Goal: Communication & Community: Participate in discussion

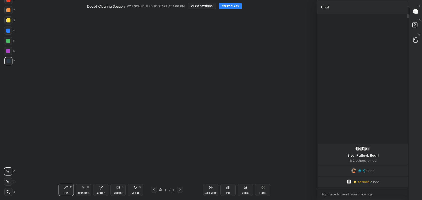
scroll to position [2, 2]
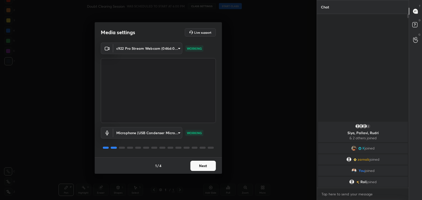
click at [199, 168] on button "Next" at bounding box center [203, 166] width 25 height 10
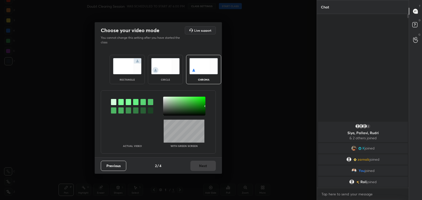
click at [119, 74] on img at bounding box center [127, 66] width 29 height 16
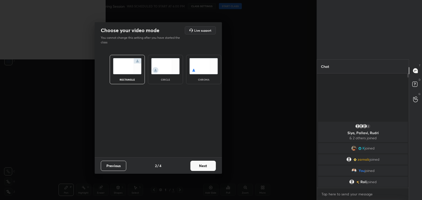
click at [199, 169] on button "Next" at bounding box center [203, 166] width 25 height 10
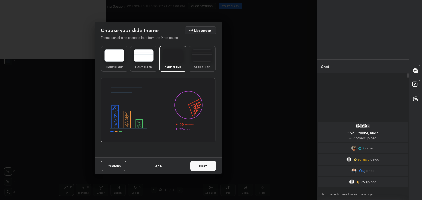
click at [208, 168] on button "Next" at bounding box center [203, 166] width 25 height 10
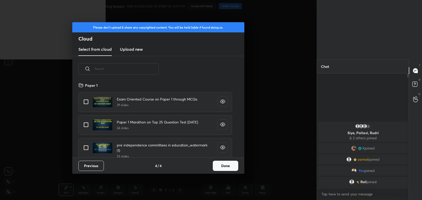
scroll to position [75, 164]
click at [223, 166] on button "Done" at bounding box center [225, 166] width 25 height 10
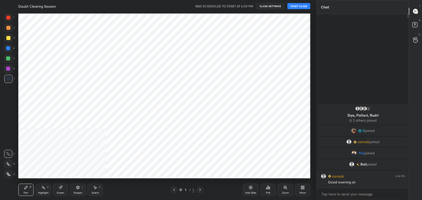
scroll to position [25311, 25181]
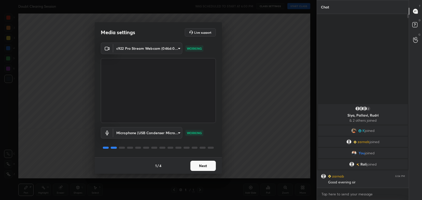
click at [195, 162] on button "Next" at bounding box center [203, 166] width 25 height 10
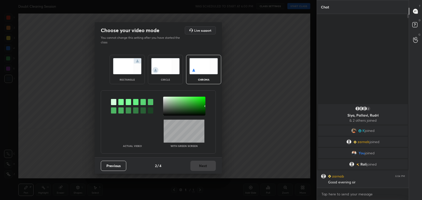
click at [136, 63] on img at bounding box center [127, 66] width 29 height 16
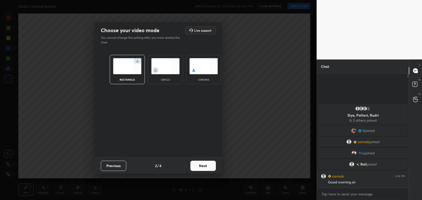
scroll to position [71, 91]
click at [205, 162] on button "Next" at bounding box center [203, 166] width 25 height 10
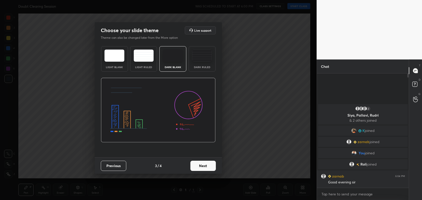
click at [210, 164] on button "Next" at bounding box center [203, 166] width 25 height 10
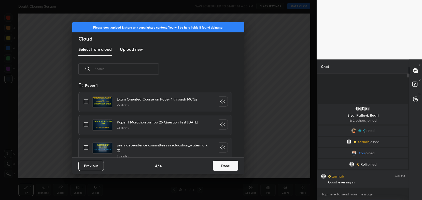
scroll to position [75, 164]
click at [219, 163] on button "Done" at bounding box center [225, 166] width 25 height 10
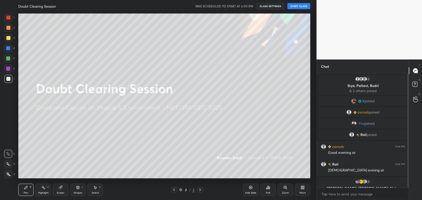
click at [301, 7] on button "START CLASS" at bounding box center [299, 6] width 23 height 6
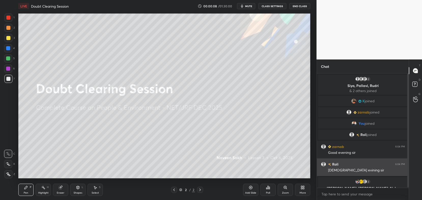
scroll to position [0, 0]
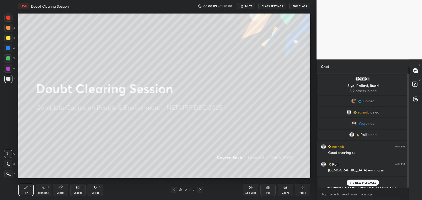
click at [356, 182] on p "7 NEW MESSAGES" at bounding box center [364, 182] width 23 height 3
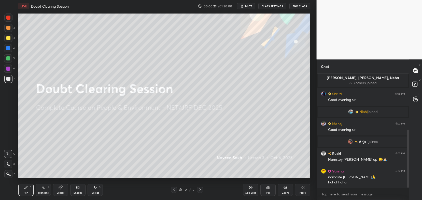
scroll to position [150, 0]
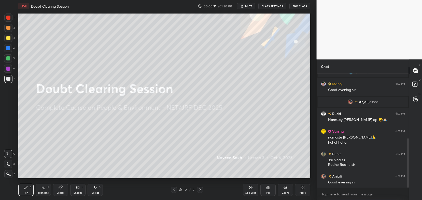
click at [304, 190] on div "More" at bounding box center [302, 189] width 15 height 12
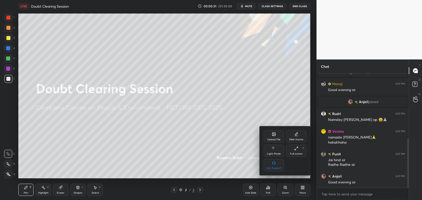
scroll to position [162, 0]
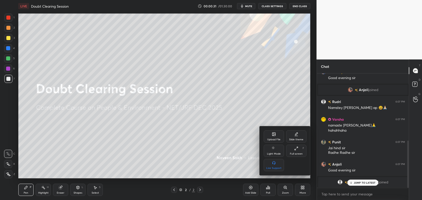
click at [276, 138] on div "Upload File" at bounding box center [274, 139] width 13 height 3
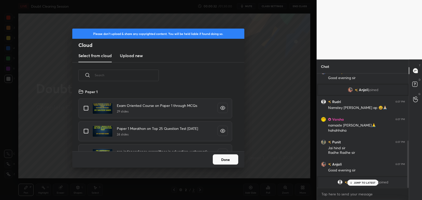
scroll to position [63, 164]
click at [355, 182] on p "JUMP TO LATEST" at bounding box center [365, 182] width 22 height 3
click at [138, 55] on h3 "Upload new" at bounding box center [131, 55] width 23 height 6
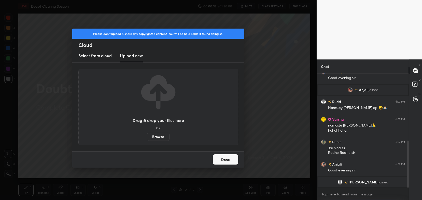
click at [158, 136] on label "Browse" at bounding box center [158, 136] width 23 height 8
click at [147, 136] on input "Browse" at bounding box center [147, 136] width 0 height 8
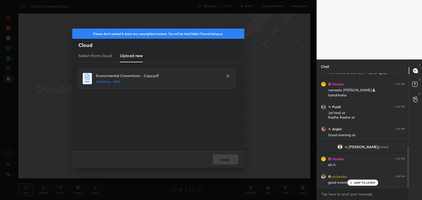
scroll to position [227, 0]
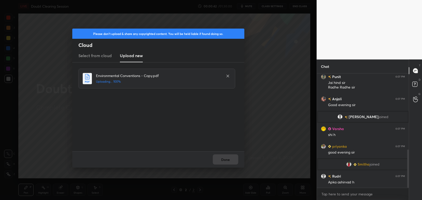
click at [231, 159] on div "Done" at bounding box center [158, 159] width 172 height 16
click at [231, 160] on button "Done" at bounding box center [225, 159] width 25 height 10
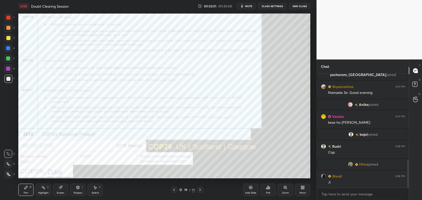
scroll to position [343, 0]
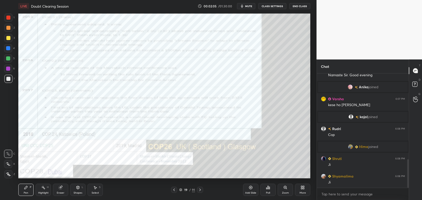
click at [75, 0] on html "1 2 3 4 5 6 7 C X Z C X Z E E Erase all H H LIVE Doubt Clearing Session 00:02:0…" at bounding box center [211, 0] width 422 height 0
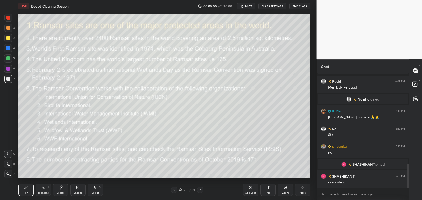
scroll to position [437, 0]
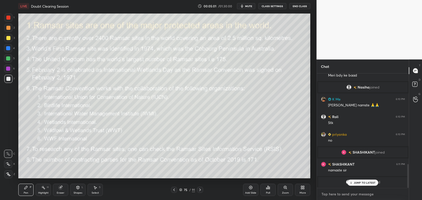
type textarea "x"
click at [339, 192] on textarea at bounding box center [363, 194] width 84 height 8
paste textarea "https://t.me/unacademynetcommerce2"
type textarea "https://t.me/unacademynetcommerce2"
type textarea "x"
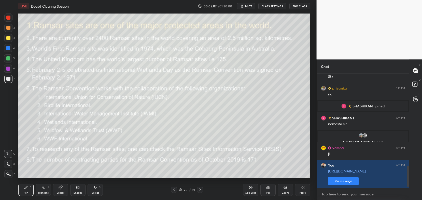
scroll to position [496, 0]
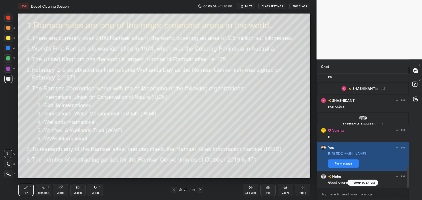
click at [345, 164] on button "Pin message" at bounding box center [343, 163] width 31 height 8
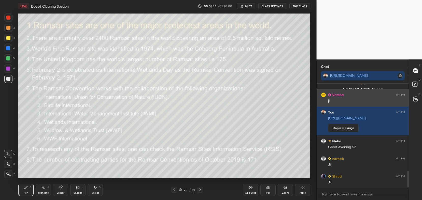
scroll to position [559, 0]
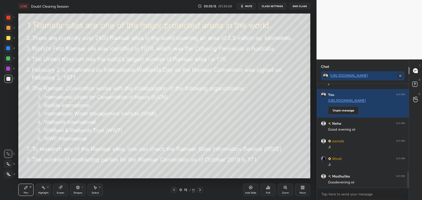
click at [182, 189] on icon at bounding box center [180, 189] width 3 height 3
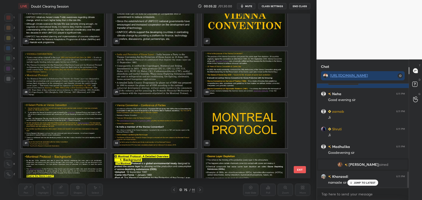
scroll to position [422, 0]
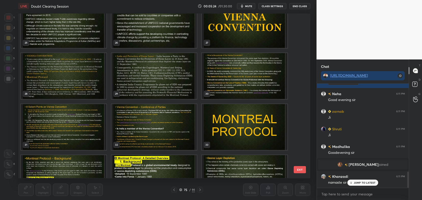
click at [84, 78] on img "grid" at bounding box center [64, 76] width 86 height 46
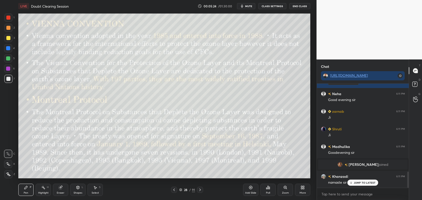
click at [84, 78] on img "grid" at bounding box center [64, 76] width 86 height 46
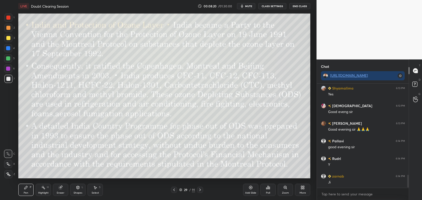
scroll to position [748, 0]
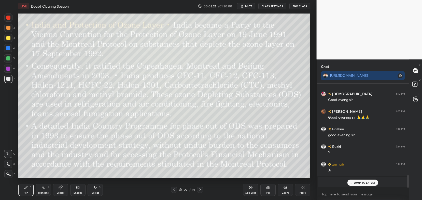
click at [181, 191] on div "29 / 91" at bounding box center [187, 189] width 16 height 5
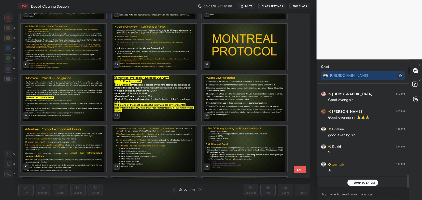
scroll to position [503, 0]
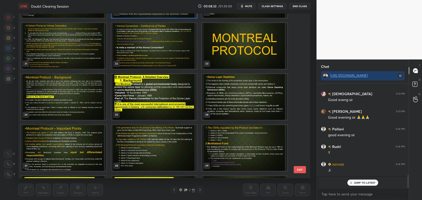
click at [90, 94] on img "grid" at bounding box center [64, 97] width 86 height 46
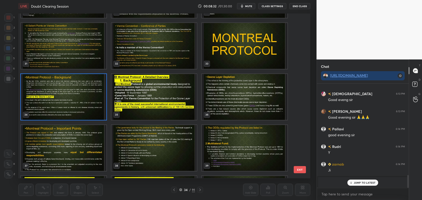
click at [91, 94] on img "grid" at bounding box center [64, 97] width 86 height 46
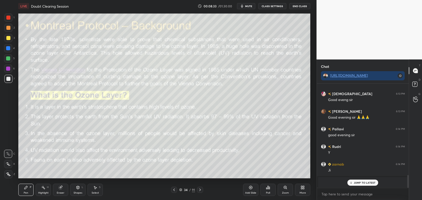
click at [92, 94] on img "grid" at bounding box center [64, 97] width 86 height 46
click at [199, 189] on icon at bounding box center [200, 190] width 4 height 4
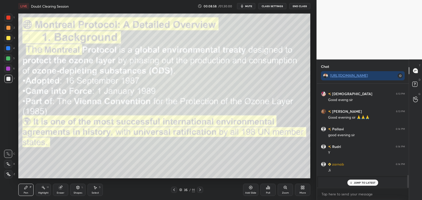
scroll to position [726, 0]
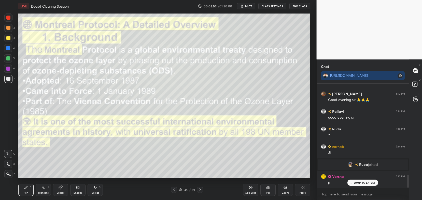
click at [202, 190] on icon at bounding box center [200, 190] width 4 height 4
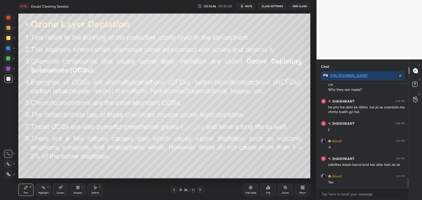
scroll to position [1017, 0]
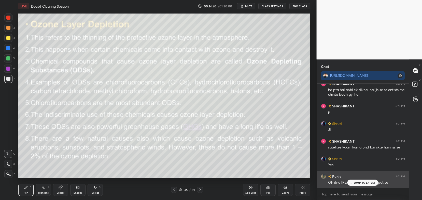
click at [364, 181] on p "JUMP TO LATEST" at bounding box center [365, 182] width 22 height 3
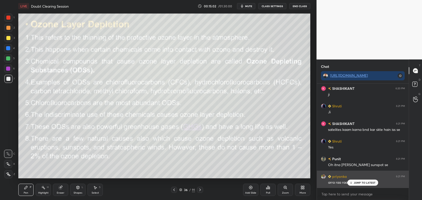
click at [356, 183] on p "JUMP TO LATEST" at bounding box center [365, 182] width 22 height 3
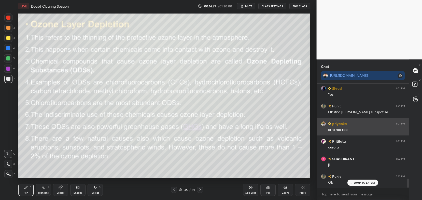
scroll to position [1104, 0]
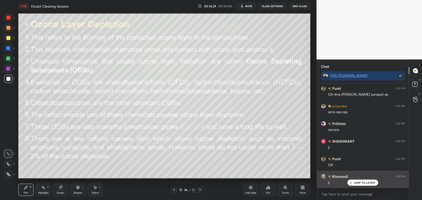
click at [352, 183] on icon at bounding box center [351, 182] width 3 height 3
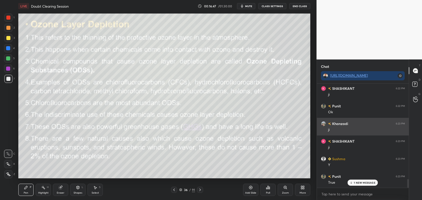
scroll to position [1175, 0]
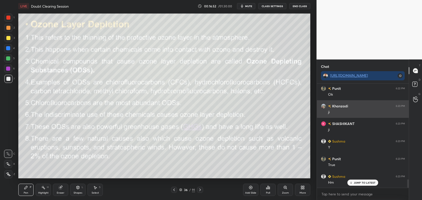
click at [356, 182] on p "JUMP TO LATEST" at bounding box center [365, 182] width 22 height 3
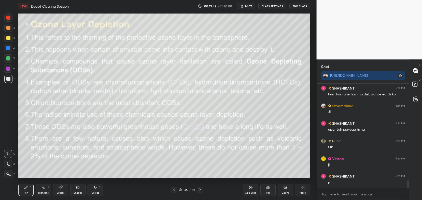
scroll to position [1363, 0]
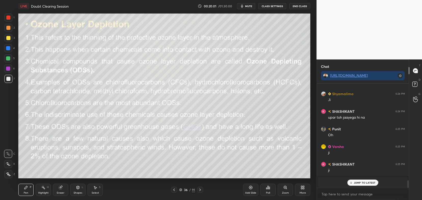
click at [359, 181] on div "JUMP TO LATEST" at bounding box center [363, 182] width 31 height 6
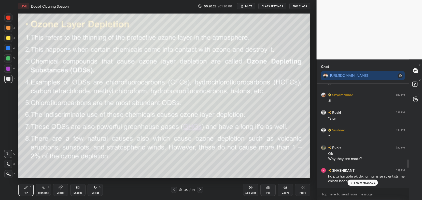
scroll to position [876, 0]
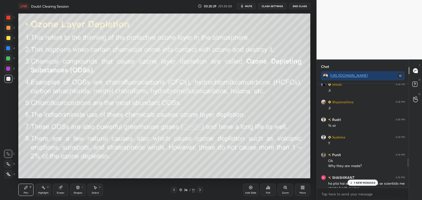
click at [354, 184] on div "1 NEW MESSAGE" at bounding box center [363, 182] width 30 height 6
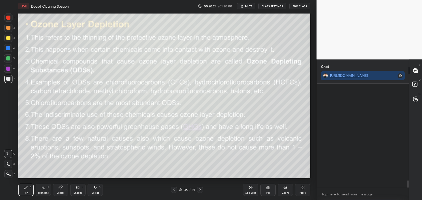
scroll to position [1369, 0]
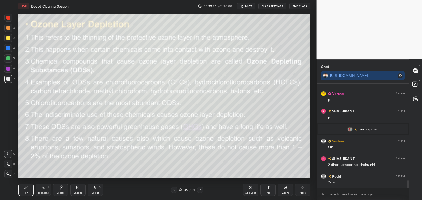
click at [201, 188] on icon at bounding box center [200, 190] width 4 height 4
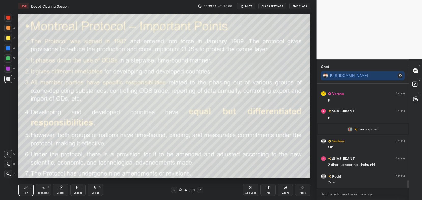
click at [202, 189] on icon at bounding box center [200, 190] width 4 height 4
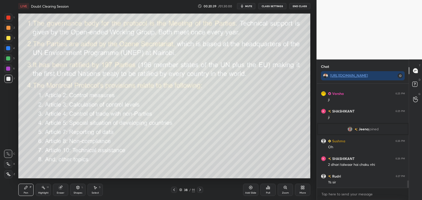
click at [173, 187] on div at bounding box center [174, 189] width 6 height 6
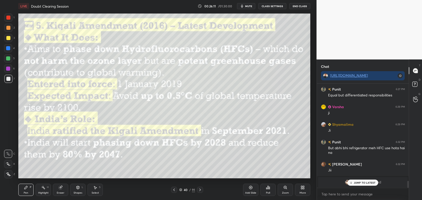
scroll to position [1509, 0]
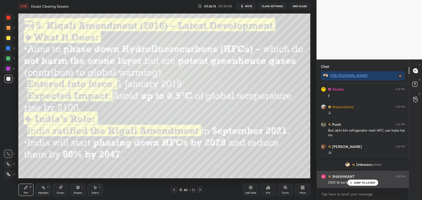
click at [351, 176] on h6 "SHASHIKANT" at bounding box center [342, 176] width 23 height 5
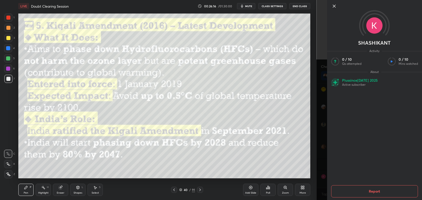
click at [313, 171] on div "1 2 3 4 5 6 7 C X Z C X Z E E Erase all H H LIVE Doubt Clearing Session 00:26:1…" at bounding box center [158, 100] width 317 height 200
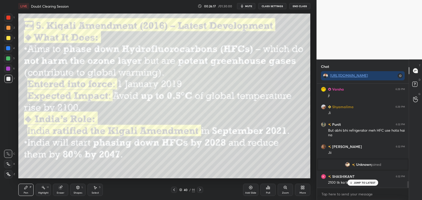
click at [352, 182] on icon at bounding box center [351, 182] width 3 height 3
click at [350, 165] on div "grid" at bounding box center [348, 164] width 7 height 5
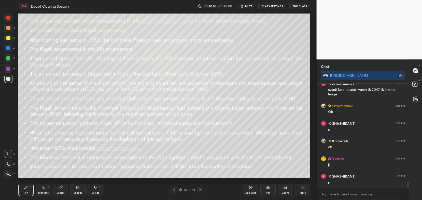
scroll to position [1676, 0]
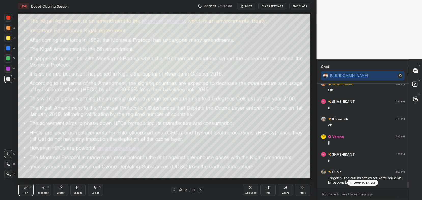
click at [359, 181] on p "JUMP TO LATEST" at bounding box center [365, 182] width 22 height 3
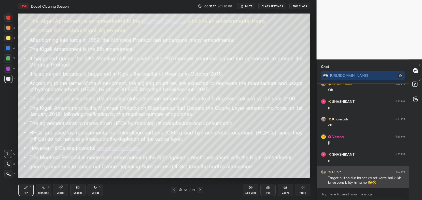
scroll to position [1694, 0]
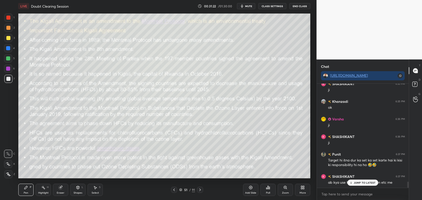
click at [355, 183] on p "JUMP TO LATEST" at bounding box center [365, 182] width 22 height 3
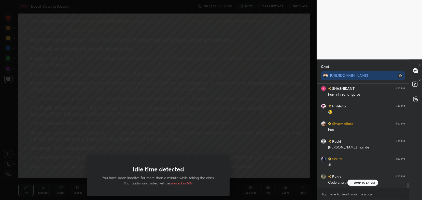
scroll to position [2305, 0]
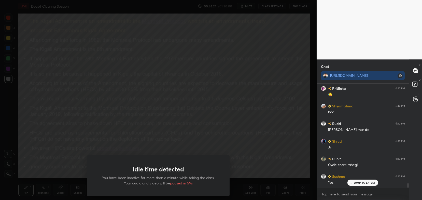
click at [264, 159] on div "Idle time detected You have been inactive for more than a minute while taking t…" at bounding box center [158, 100] width 317 height 200
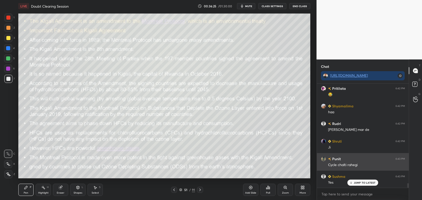
click at [353, 184] on div "JUMP TO LATEST" at bounding box center [363, 182] width 31 height 6
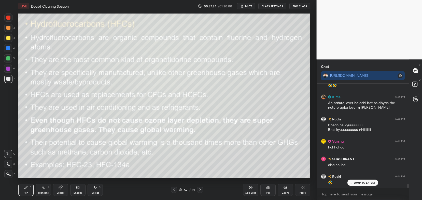
scroll to position [2698, 0]
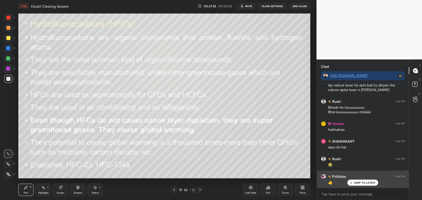
click at [356, 183] on p "JUMP TO LATEST" at bounding box center [365, 182] width 22 height 3
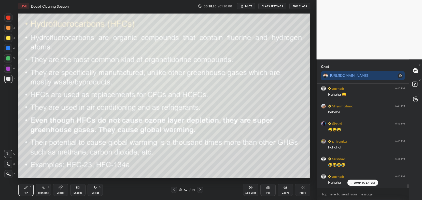
scroll to position [2961, 0]
click at [356, 183] on p "JUMP TO LATEST" at bounding box center [365, 182] width 22 height 3
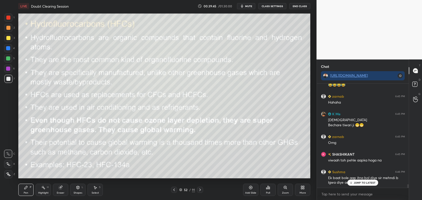
scroll to position [3041, 0]
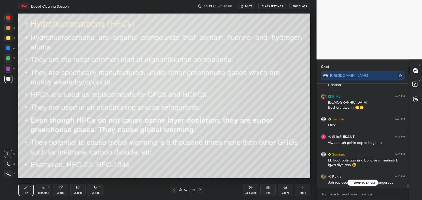
click at [370, 183] on p "JUMP TO LATEST" at bounding box center [365, 182] width 22 height 3
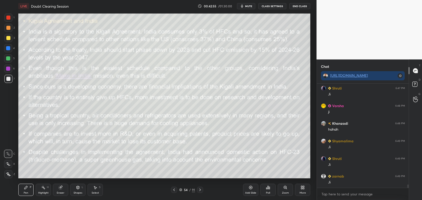
scroll to position [3187, 0]
click at [181, 190] on icon at bounding box center [180, 189] width 3 height 3
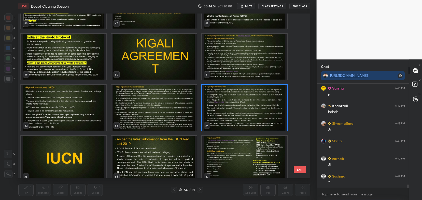
scroll to position [3204, 0]
click at [97, 149] on img "grid" at bounding box center [64, 159] width 86 height 46
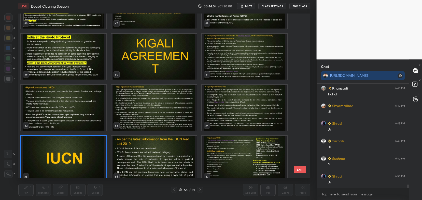
scroll to position [804, 0]
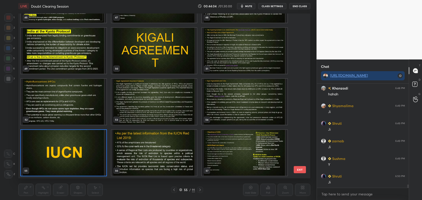
click at [97, 149] on div "43 44 45 46 47 48 49 50 51 52 53 54 55 56 57" at bounding box center [159, 96] width 283 height 164
click at [97, 149] on img "grid" at bounding box center [64, 153] width 86 height 46
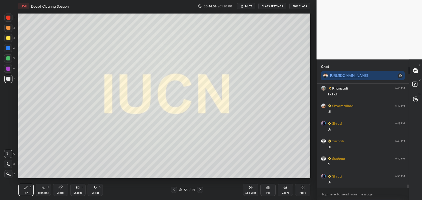
click at [97, 149] on img "grid" at bounding box center [64, 153] width 86 height 46
click at [355, 183] on p "JUMP TO LATEST" at bounding box center [365, 182] width 22 height 3
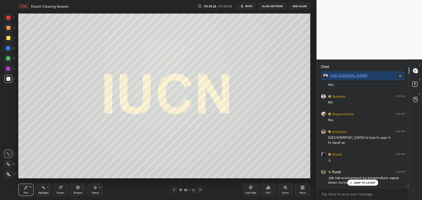
scroll to position [3425, 0]
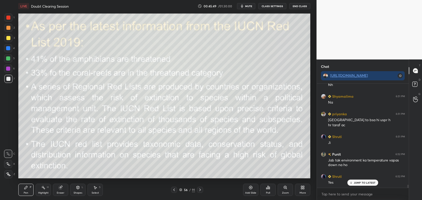
click at [180, 189] on icon at bounding box center [181, 188] width 3 height 1
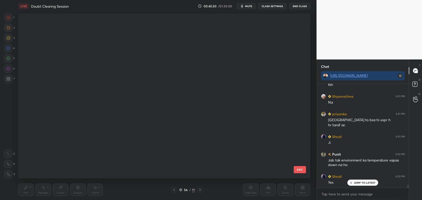
scroll to position [163, 290]
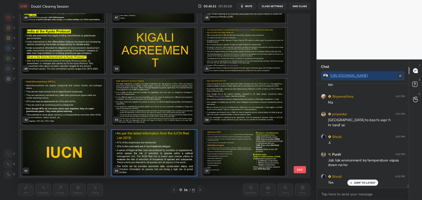
click at [181, 137] on img "grid" at bounding box center [155, 153] width 86 height 46
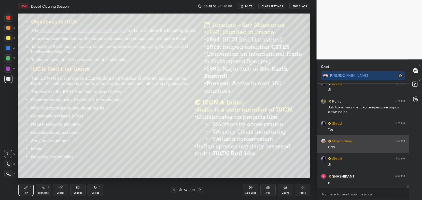
scroll to position [3495, 0]
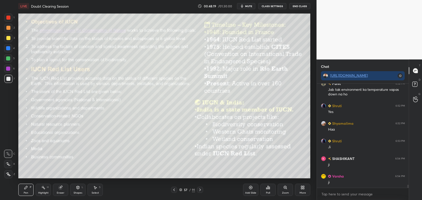
click at [61, 195] on div "Eraser" at bounding box center [60, 189] width 15 height 12
click at [7, 175] on span "Erase all" at bounding box center [8, 174] width 8 height 4
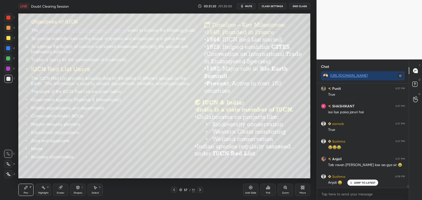
scroll to position [3799, 0]
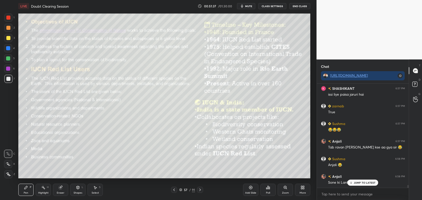
click at [358, 181] on p "JUMP TO LATEST" at bounding box center [365, 182] width 22 height 3
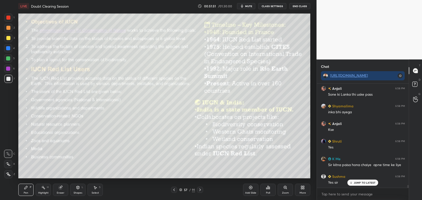
scroll to position [3905, 0]
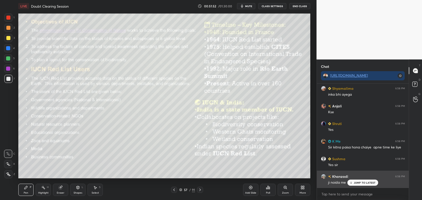
click at [366, 178] on div "Khanzadi 6:58 PM" at bounding box center [363, 176] width 84 height 5
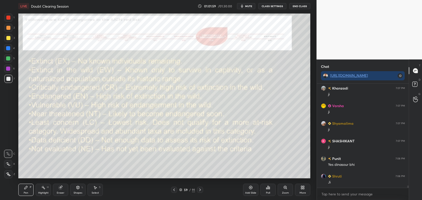
scroll to position [4543, 0]
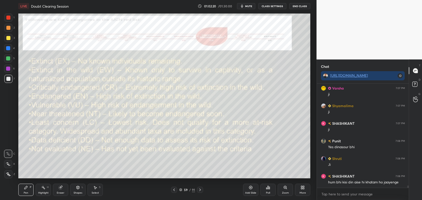
click at [200, 189] on icon at bounding box center [200, 189] width 2 height 3
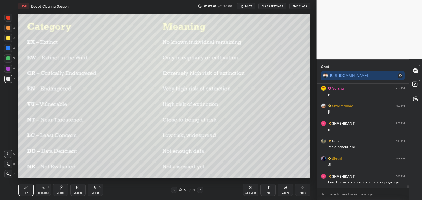
click at [201, 190] on icon at bounding box center [200, 189] width 2 height 3
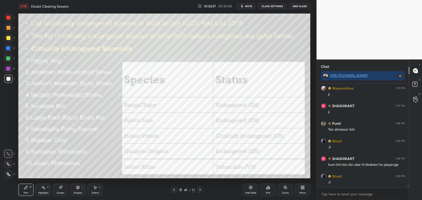
scroll to position [4578, 0]
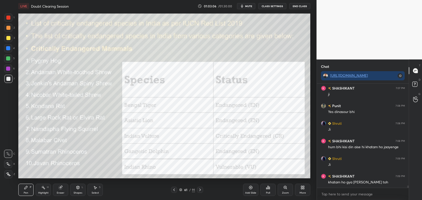
click at [199, 188] on icon at bounding box center [200, 190] width 4 height 4
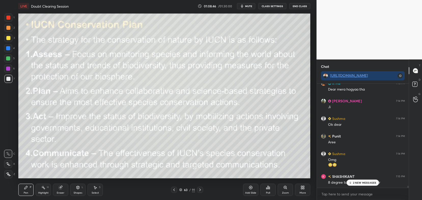
scroll to position [5150, 0]
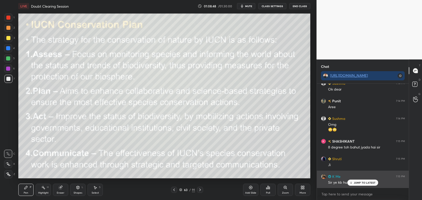
click at [360, 184] on p "JUMP TO LATEST" at bounding box center [365, 182] width 22 height 3
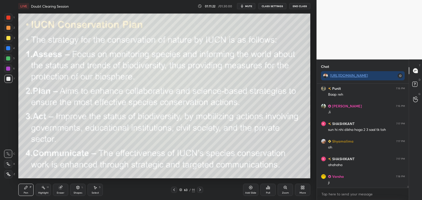
scroll to position [5314, 0]
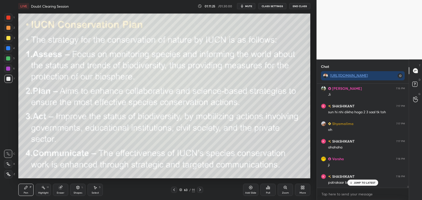
click at [199, 193] on div "Pen P Highlight H Eraser Shapes L Select S 63 / 91 Add Slide Poll Zoom More" at bounding box center [164, 189] width 292 height 20
click at [201, 188] on icon at bounding box center [200, 190] width 4 height 4
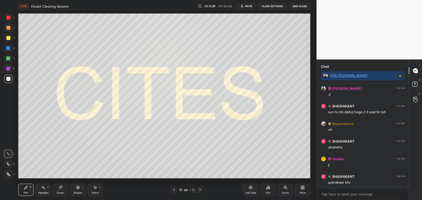
scroll to position [5331, 0]
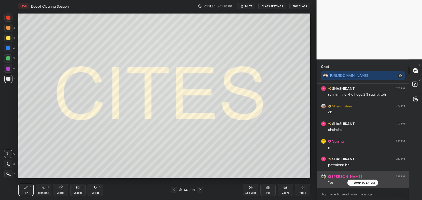
click at [359, 184] on p "JUMP TO LATEST" at bounding box center [365, 182] width 22 height 3
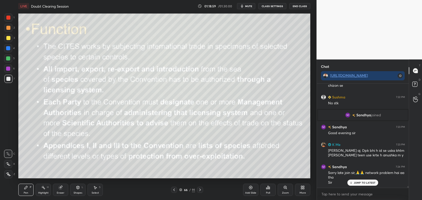
scroll to position [6012, 0]
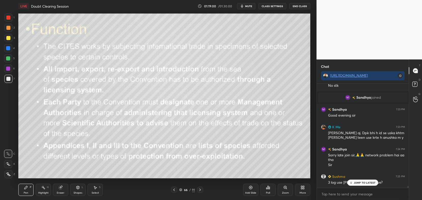
click at [15, 50] on div "1 2 3 4 5 6 7 C X Z C X Z E E Erase all H H" at bounding box center [8, 96] width 16 height 164
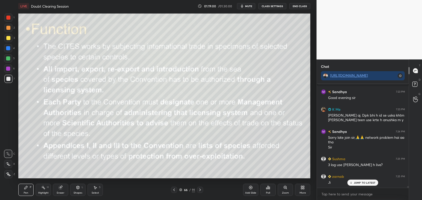
click at [15, 50] on div "1 2 3 4 5 6 7 C X Z C X Z E E Erase all H H" at bounding box center [8, 96] width 16 height 164
click at [19, 48] on div "1 2 3 4 5 6 7 C X Z C X Z E E Erase all H H LIVE Doubt Clearing Session 01:19:0…" at bounding box center [156, 100] width 313 height 200
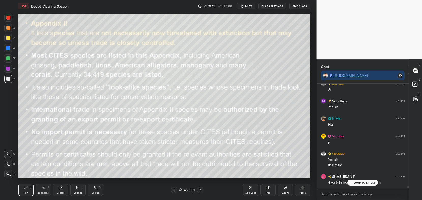
scroll to position [6140, 0]
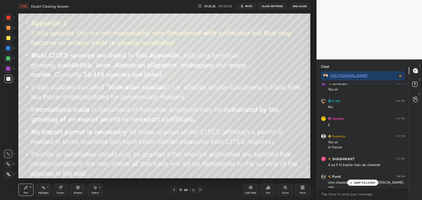
click at [369, 182] on p "JUMP TO LATEST" at bounding box center [365, 182] width 22 height 3
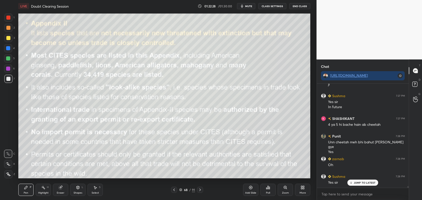
scroll to position [6198, 0]
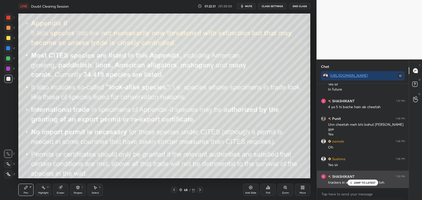
click at [356, 181] on p "JUMP TO LATEST" at bounding box center [365, 182] width 22 height 3
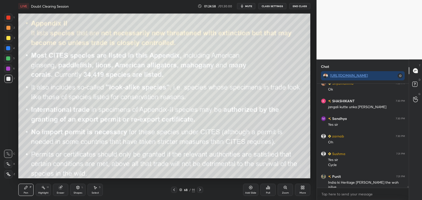
scroll to position [6344, 0]
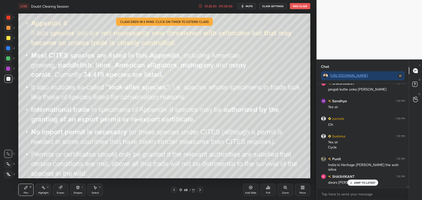
click at [354, 183] on p "JUMP TO LATEST" at bounding box center [365, 182] width 22 height 3
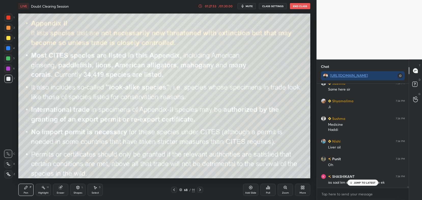
scroll to position [6789, 0]
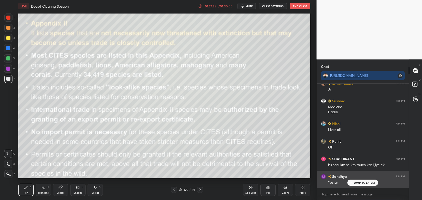
click at [359, 182] on p "JUMP TO LATEST" at bounding box center [365, 182] width 22 height 3
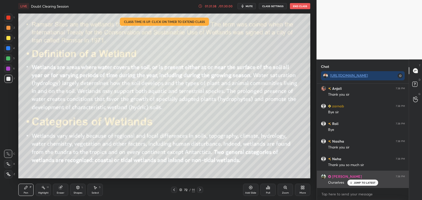
scroll to position [7489, 0]
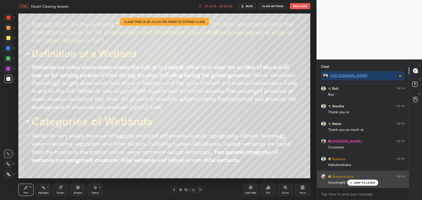
click at [358, 181] on p "JUMP TO LATEST" at bounding box center [365, 182] width 22 height 3
click at [298, 7] on button "End Class" at bounding box center [300, 6] width 20 height 6
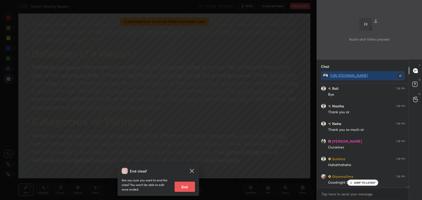
scroll to position [7507, 0]
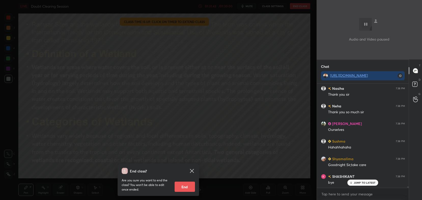
click at [192, 186] on button "End" at bounding box center [185, 186] width 20 height 10
type textarea "x"
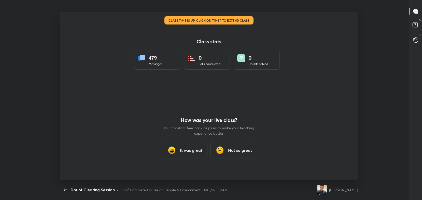
scroll to position [0, 0]
click at [189, 155] on div "It was great" at bounding box center [185, 150] width 46 height 16
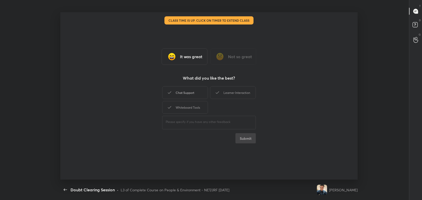
click at [195, 96] on div "Chat Support" at bounding box center [185, 92] width 46 height 13
click at [197, 110] on div "Whiteboard Tools" at bounding box center [185, 107] width 46 height 13
click at [226, 99] on div "Chat Support Learner Interaction Whiteboard Tools" at bounding box center [209, 100] width 94 height 30
click at [237, 97] on div "Learner Interaction" at bounding box center [233, 92] width 46 height 13
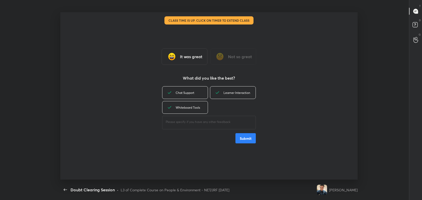
click at [247, 140] on button "Submit" at bounding box center [246, 138] width 20 height 10
